Goal: Navigation & Orientation: Find specific page/section

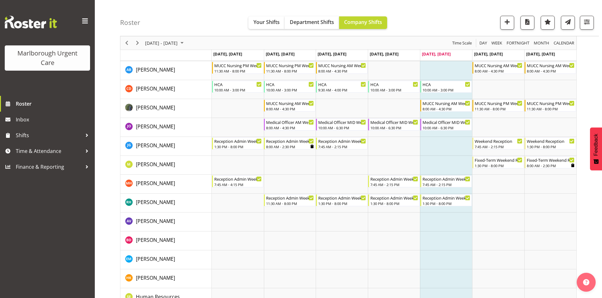
scroll to position [95, 0]
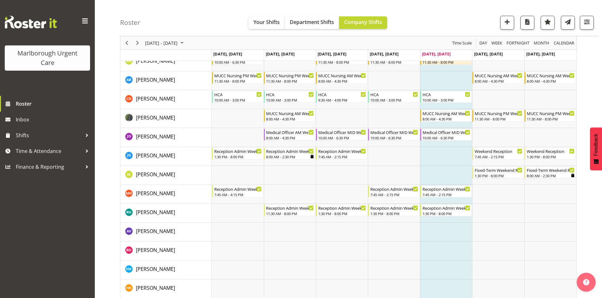
click at [84, 19] on span at bounding box center [85, 21] width 10 height 10
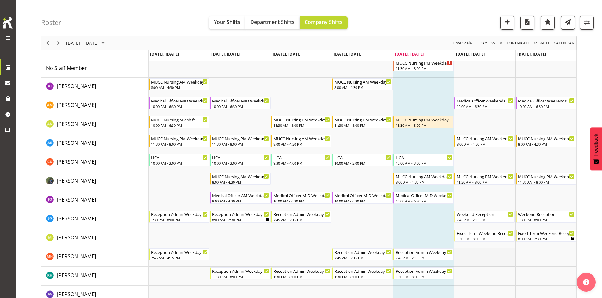
scroll to position [63, 0]
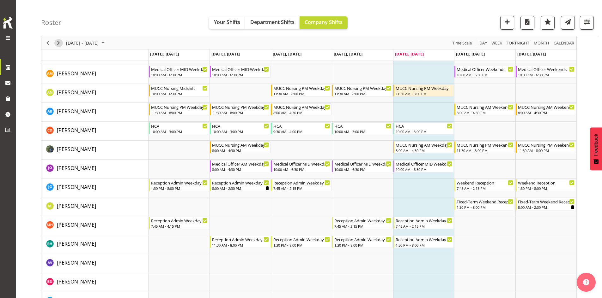
click at [61, 43] on span "Next" at bounding box center [59, 43] width 8 height 8
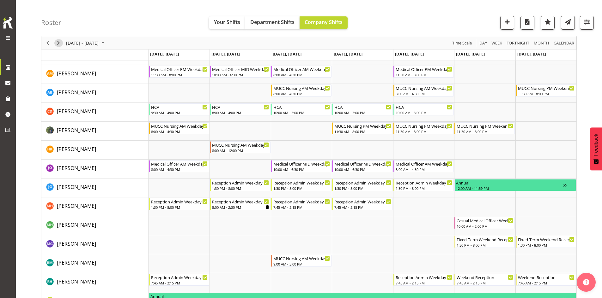
click at [60, 46] on span "Next" at bounding box center [59, 43] width 8 height 8
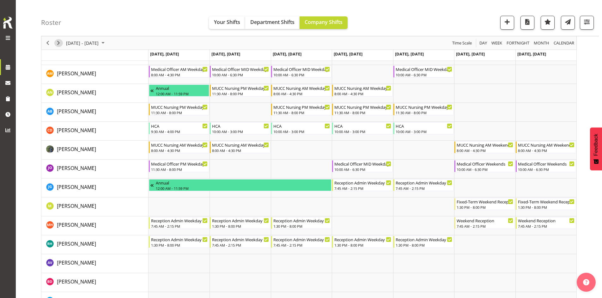
click at [60, 46] on span "Next" at bounding box center [59, 43] width 8 height 8
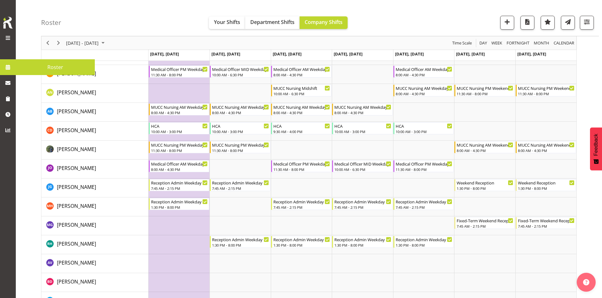
click at [10, 69] on span at bounding box center [7, 67] width 9 height 9
